Goal: Entertainment & Leisure: Consume media (video, audio)

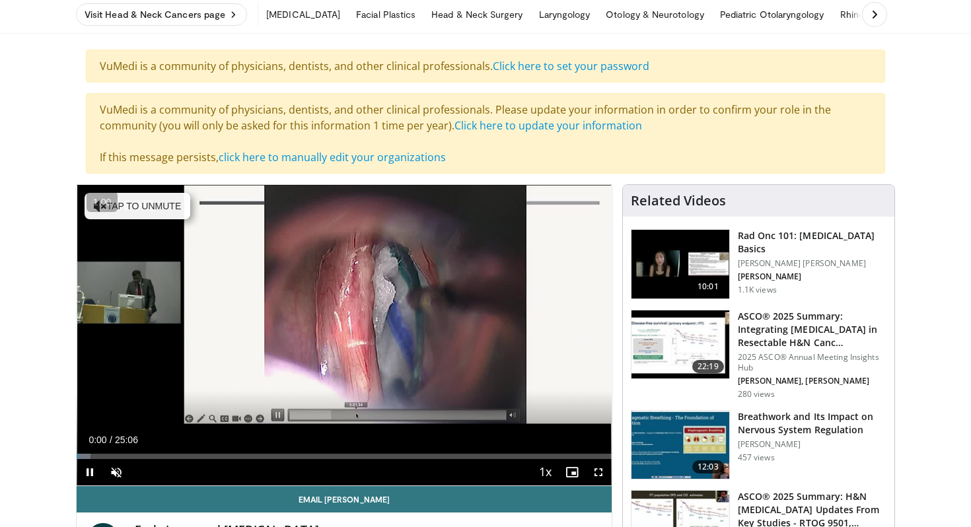
scroll to position [146, 0]
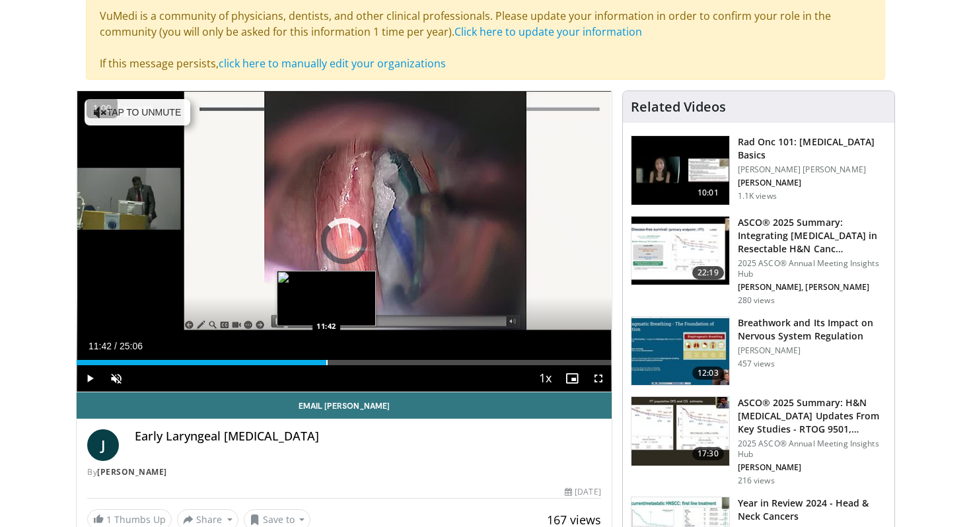
click at [326, 363] on div "Progress Bar" at bounding box center [326, 362] width 1 height 5
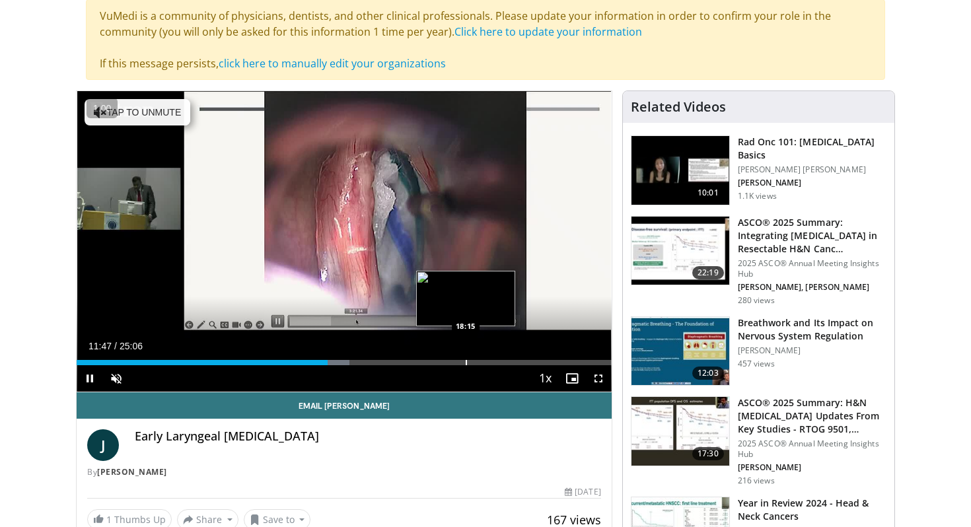
click at [466, 363] on div "Progress Bar" at bounding box center [466, 362] width 1 height 5
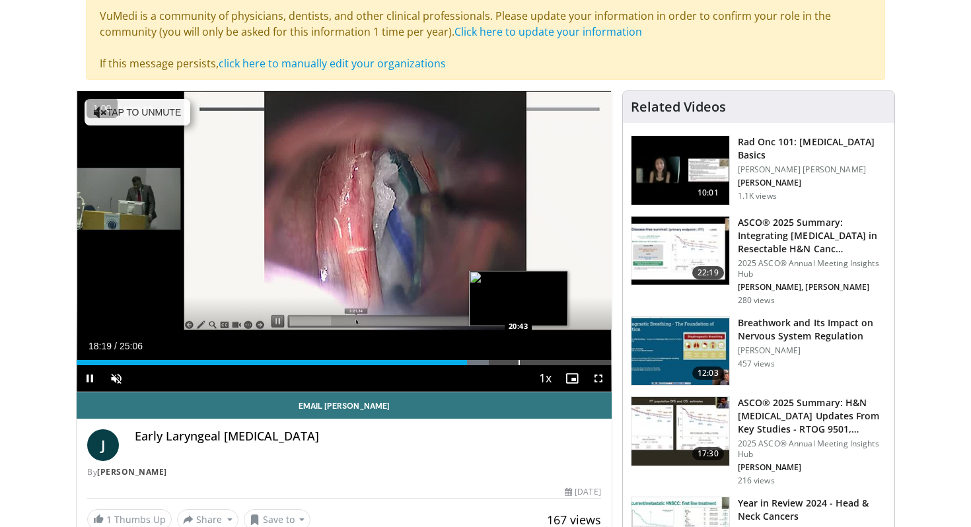
click at [519, 361] on div "Progress Bar" at bounding box center [519, 362] width 1 height 5
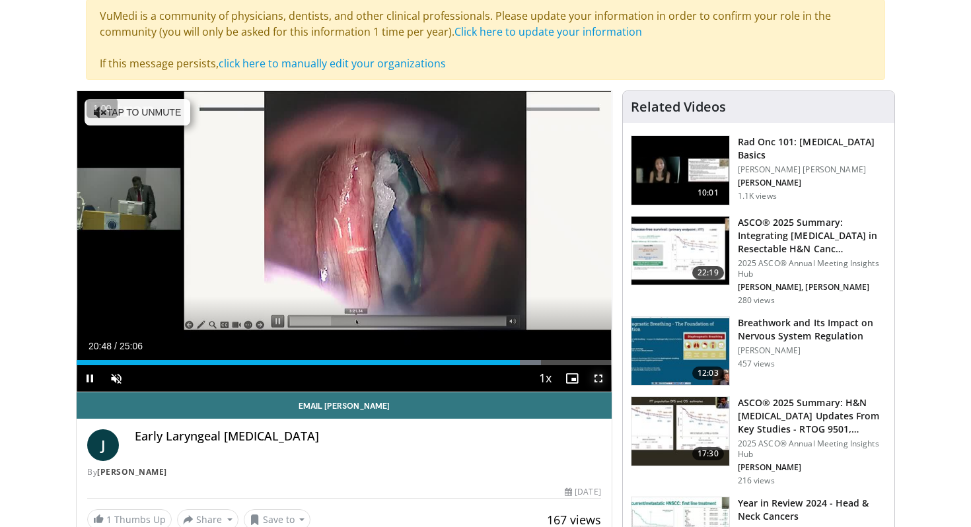
click at [594, 365] on span "Video Player" at bounding box center [598, 378] width 26 height 26
click at [84, 378] on span "Video Player" at bounding box center [90, 378] width 26 height 26
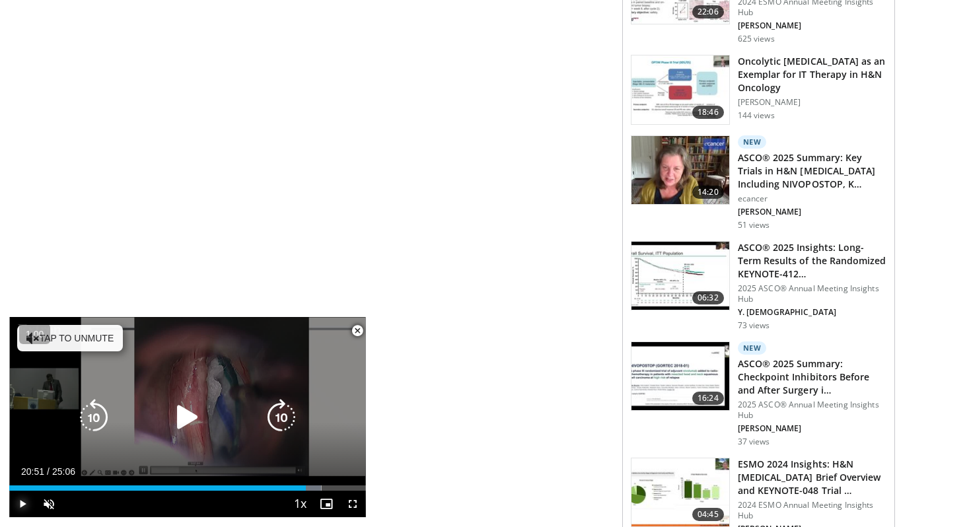
scroll to position [1342, 0]
